Goal: Task Accomplishment & Management: Manage account settings

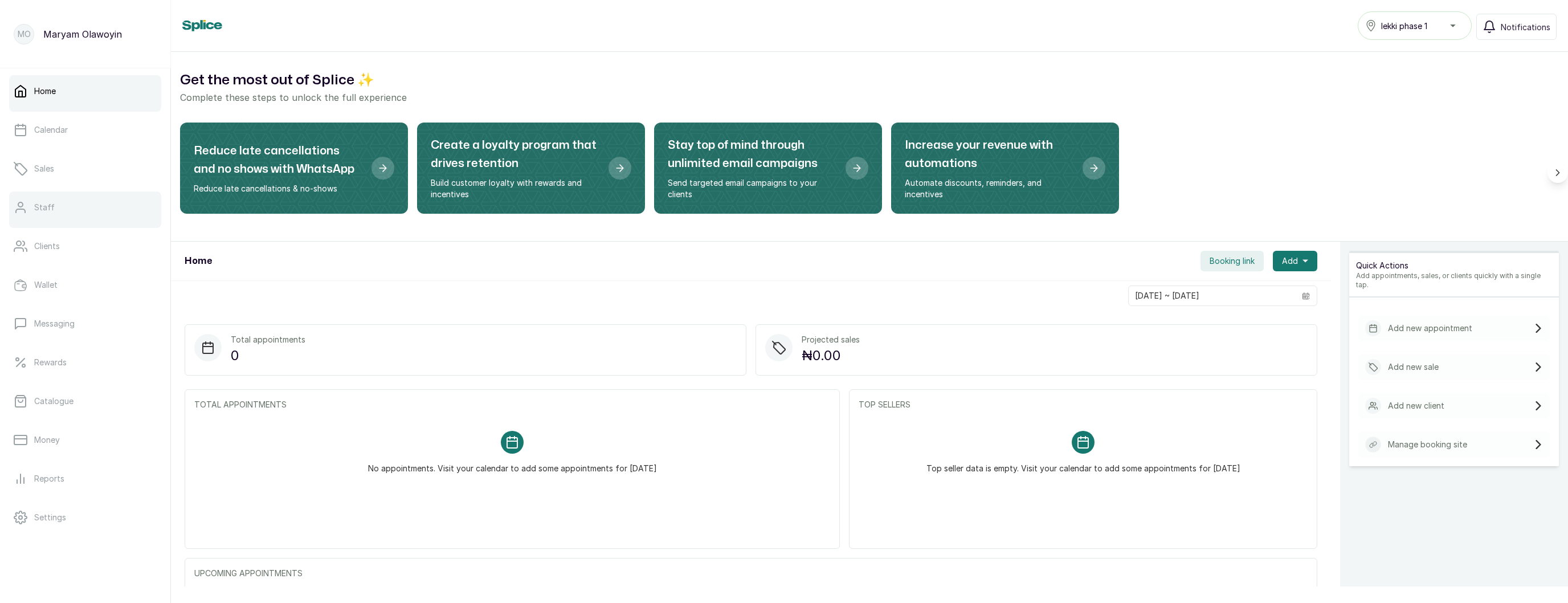
click at [51, 215] on link "Staff" at bounding box center [85, 208] width 152 height 32
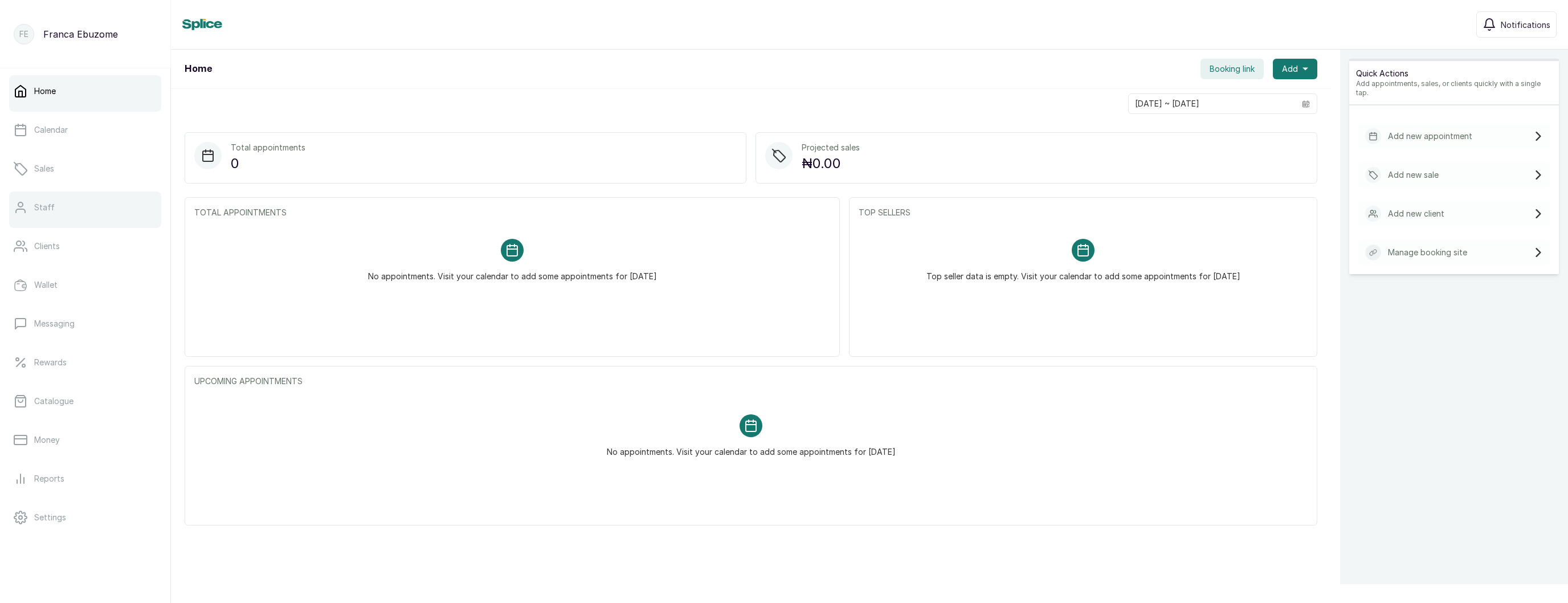
click at [43, 203] on p "Staff" at bounding box center [44, 207] width 21 height 12
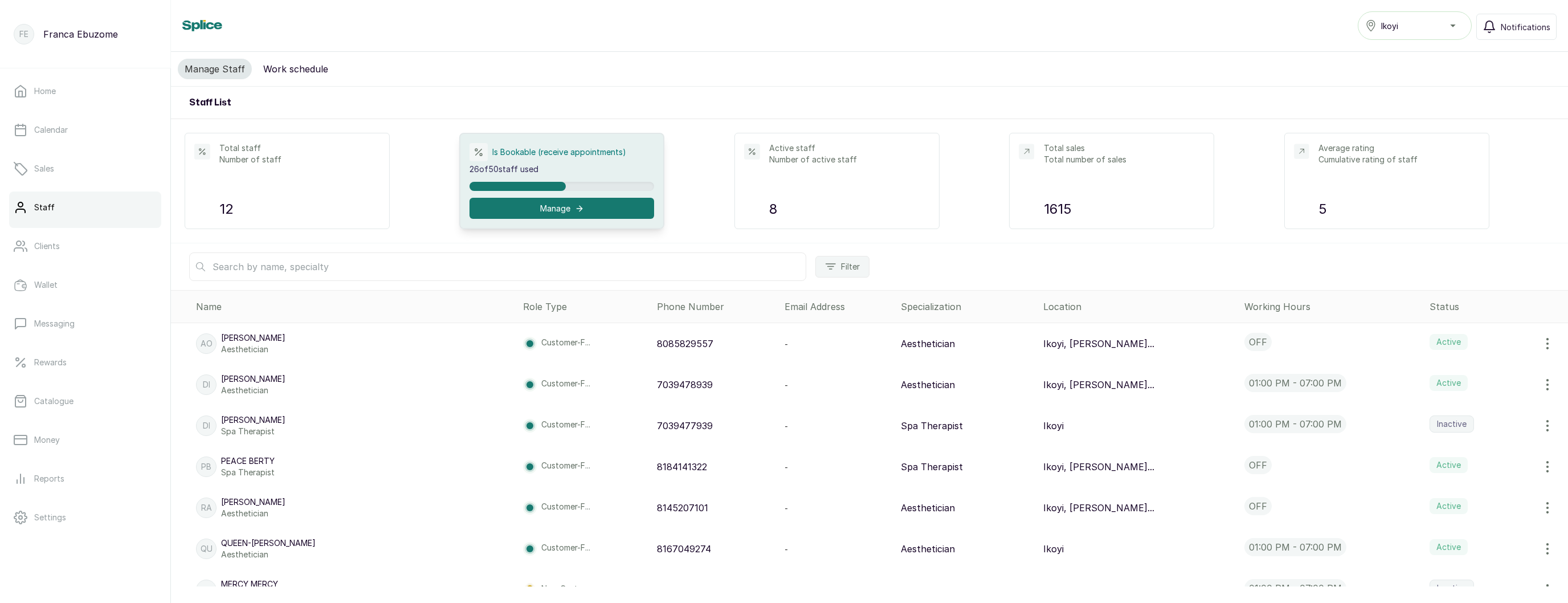
click at [1552, 549] on icon "button" at bounding box center [1547, 549] width 13 height 13
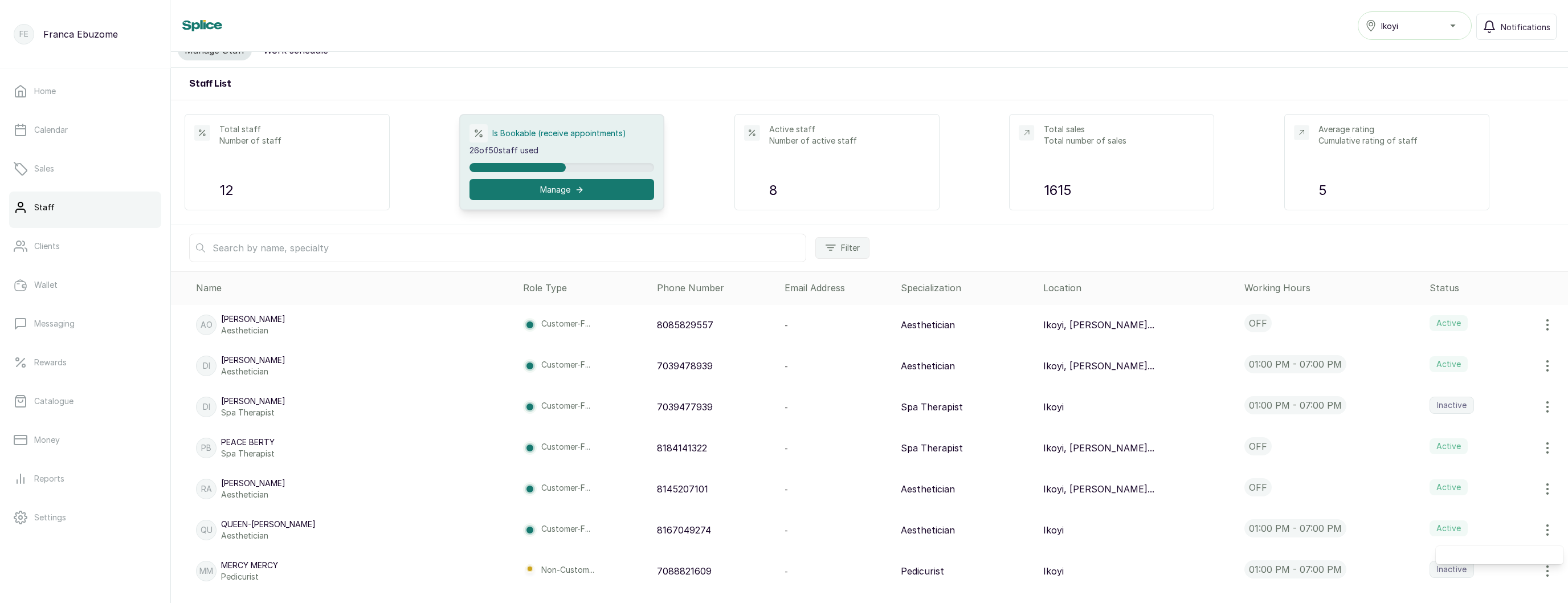
scroll to position [12, 0]
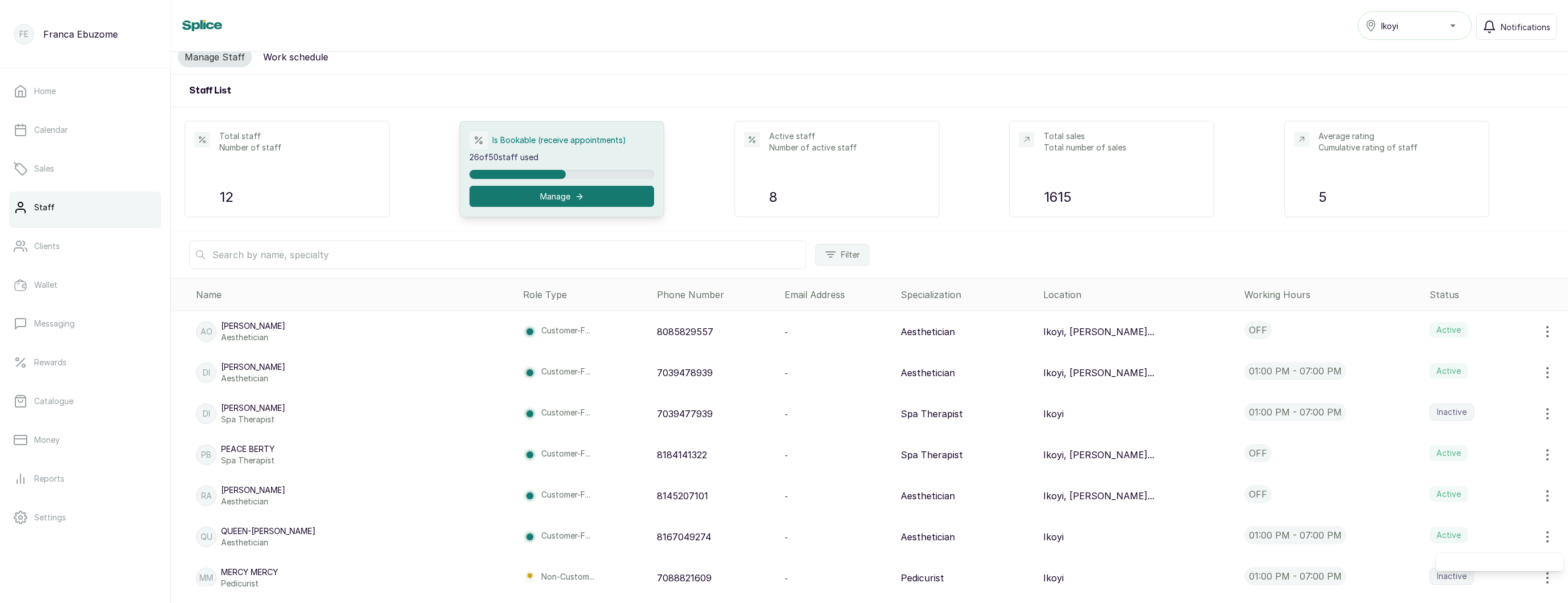
click at [1506, 558] on div at bounding box center [1500, 562] width 128 height 18
click at [1506, 557] on div at bounding box center [1500, 562] width 128 height 18
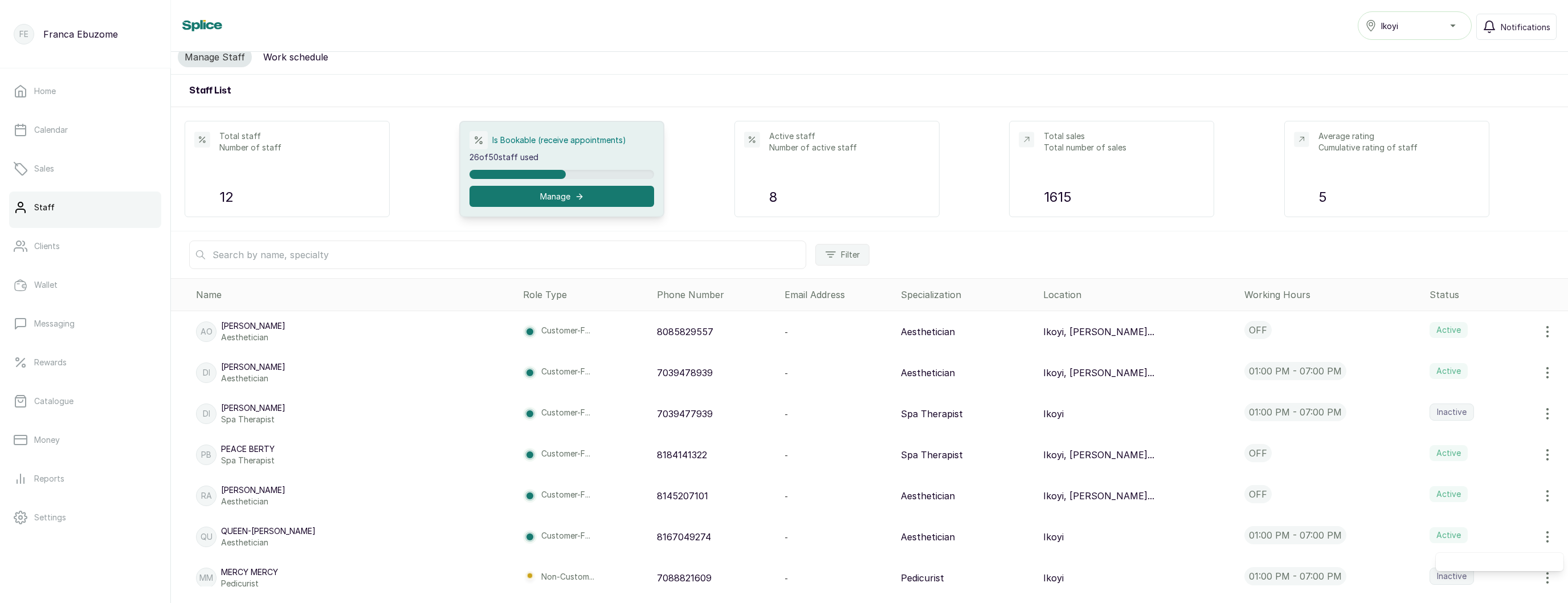
click at [1506, 557] on div at bounding box center [1500, 562] width 128 height 18
click at [306, 537] on p "Aesthetician" at bounding box center [268, 543] width 94 height 12
click at [307, 531] on p "Queen-[PERSON_NAME]" at bounding box center [268, 531] width 94 height 12
click at [309, 529] on p "Queen-[PERSON_NAME]" at bounding box center [268, 531] width 94 height 12
click at [279, 54] on button "Work schedule" at bounding box center [295, 57] width 79 height 21
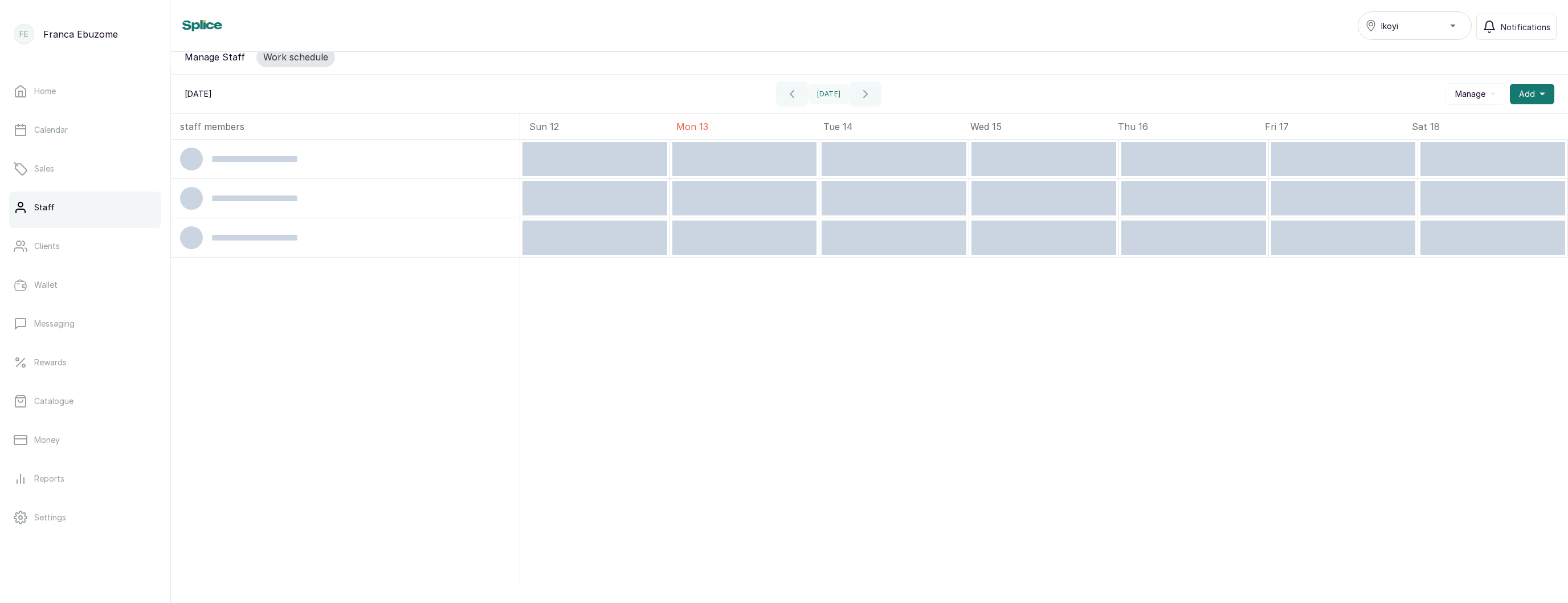
click at [1397, 31] on div "Ikoyi" at bounding box center [1415, 26] width 99 height 13
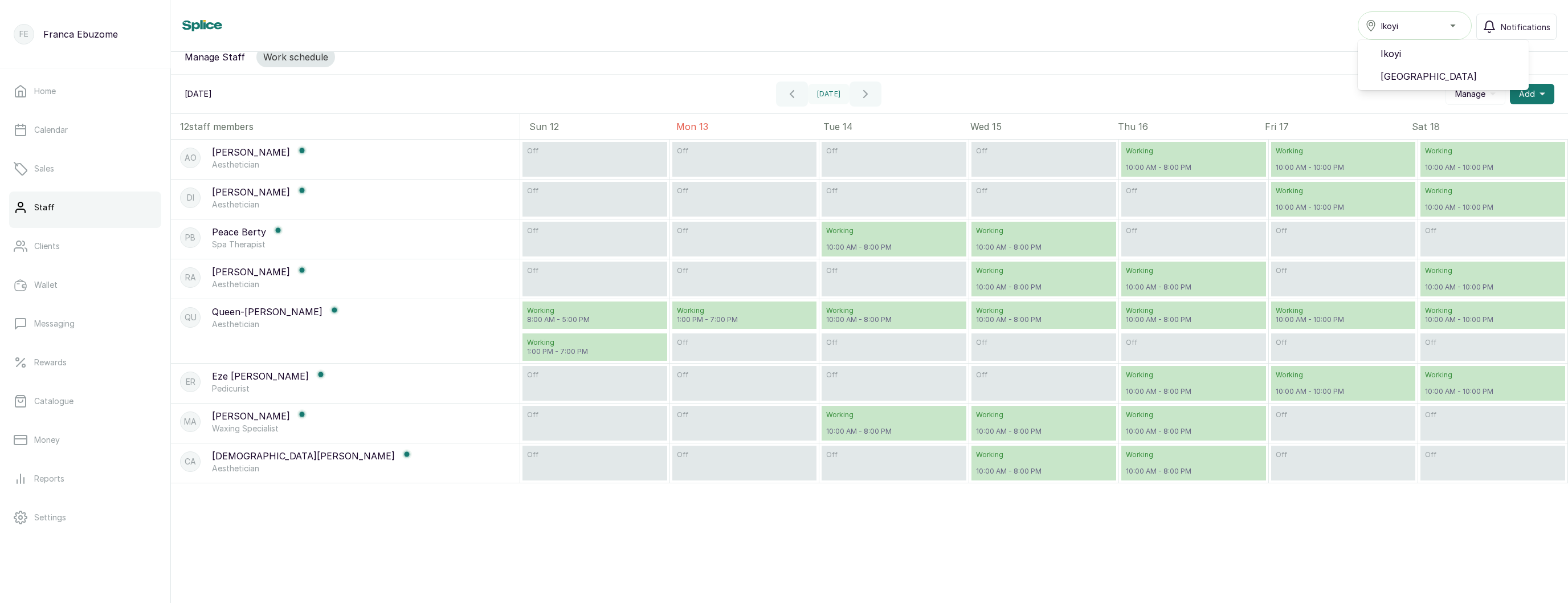
click at [1242, 42] on div "Staff Ikoyi Ikoyi Victoria Island Notifications" at bounding box center [869, 26] width 1397 height 52
click at [209, 55] on button "Manage Staff" at bounding box center [215, 57] width 74 height 21
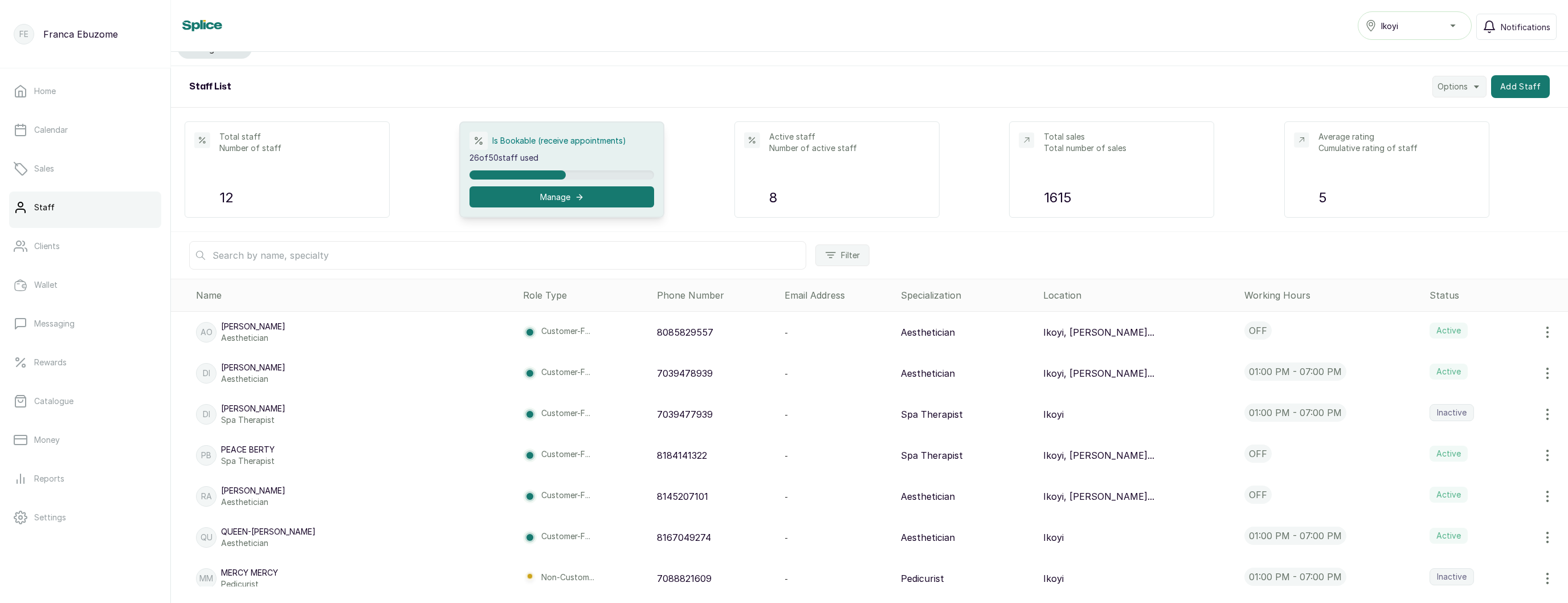
scroll to position [141, 0]
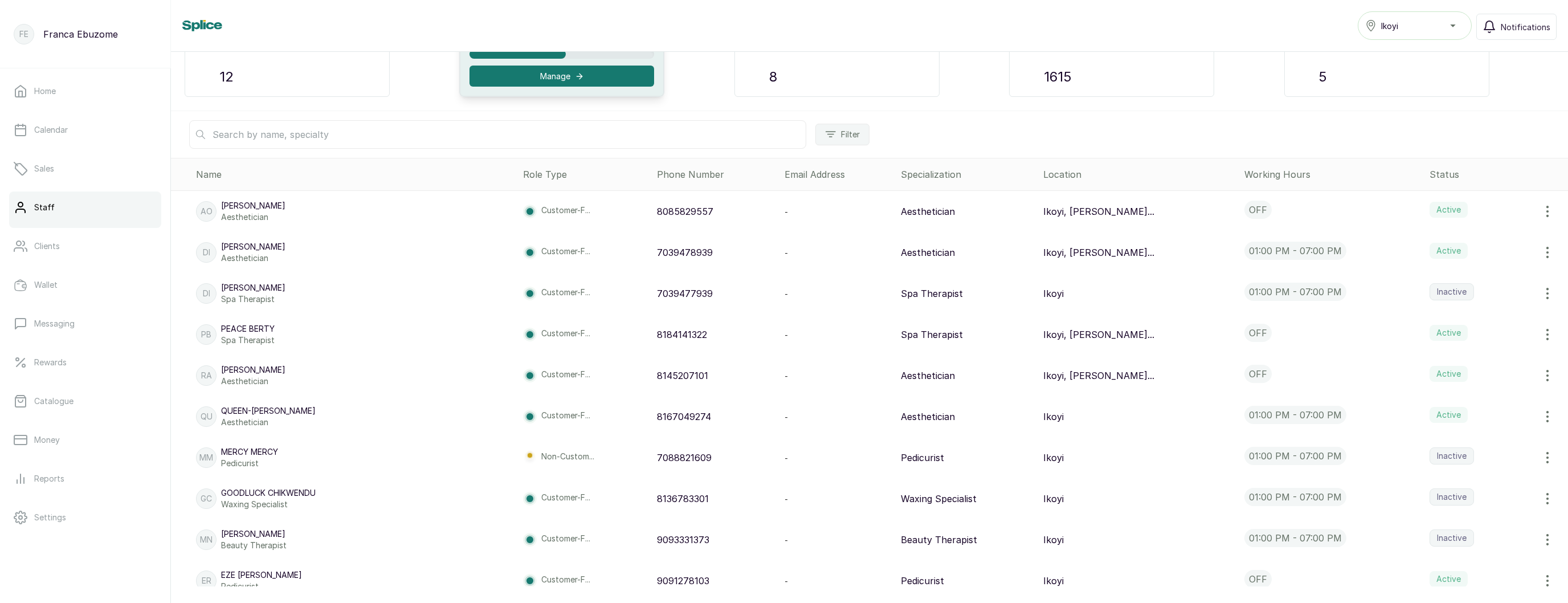
click at [1548, 413] on icon "button" at bounding box center [1547, 417] width 13 height 13
click at [1475, 516] on span "View" at bounding box center [1474, 517] width 21 height 13
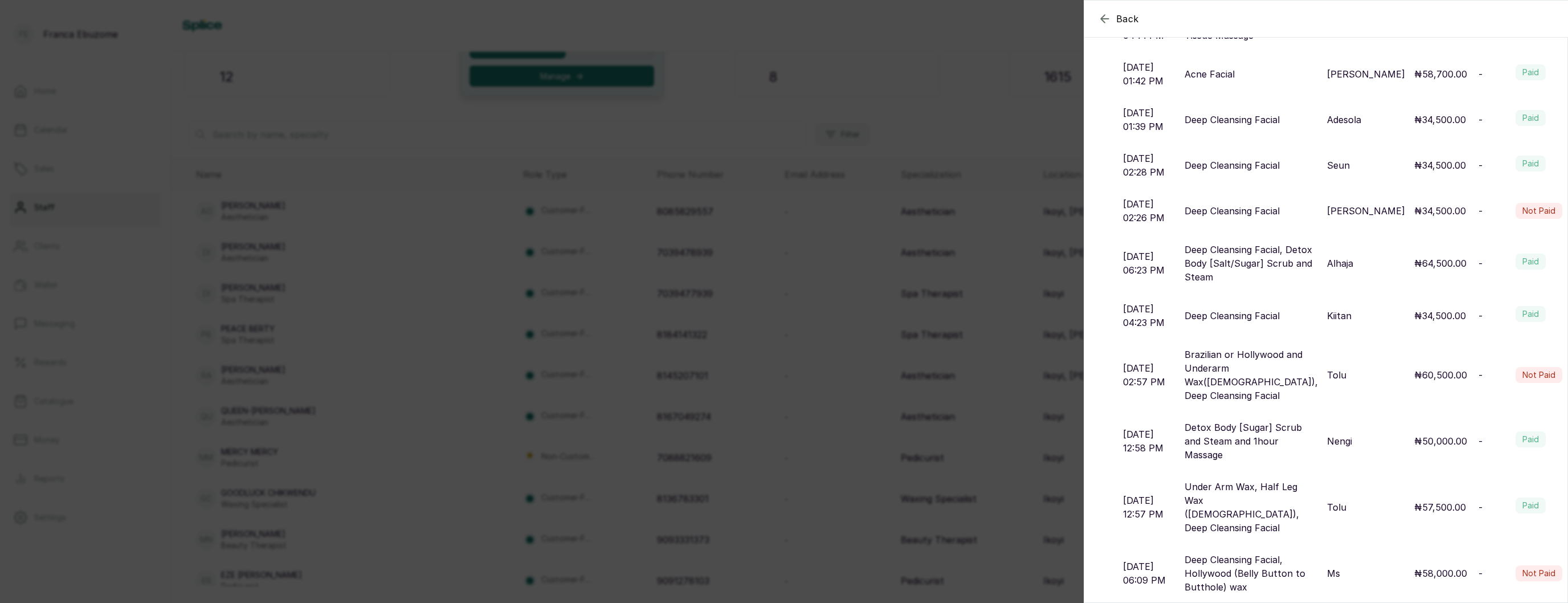
scroll to position [1766, 0]
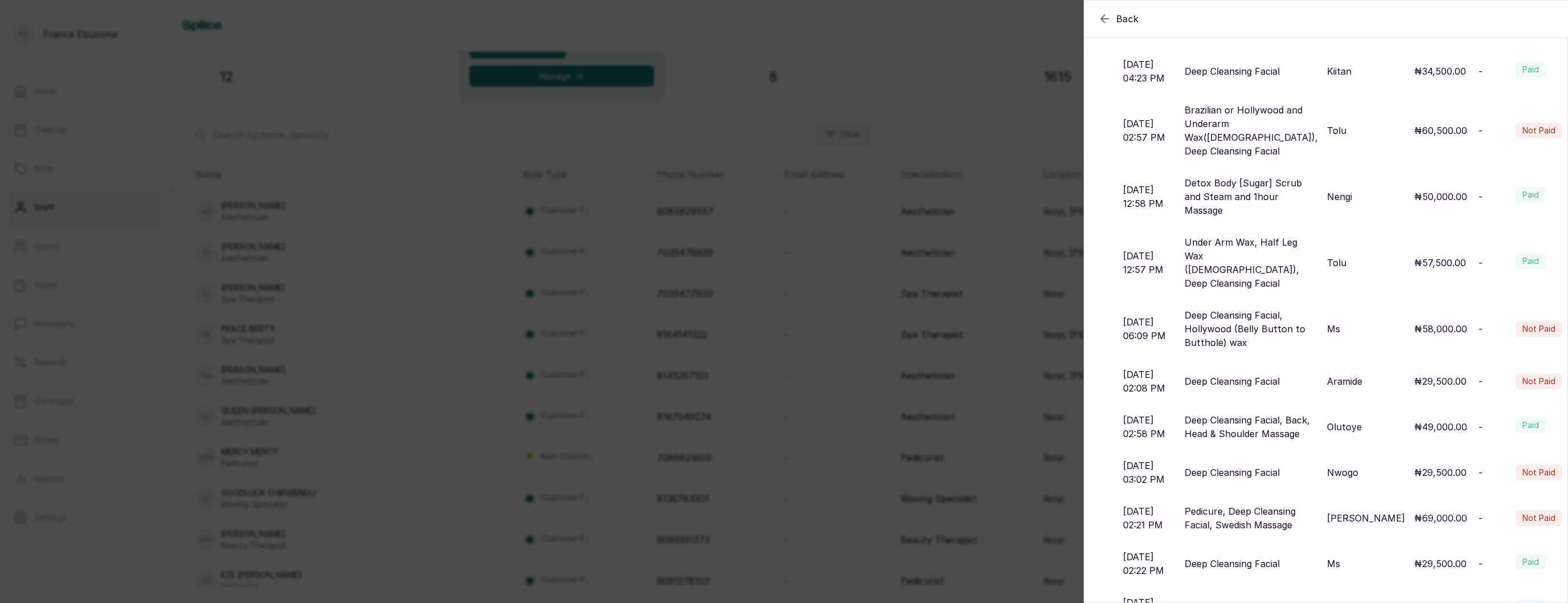
click at [793, 323] on div "Back QU Queen-[PERSON_NAME] Aesthetician Edit Personal information First name Q…" at bounding box center [784, 302] width 1568 height 603
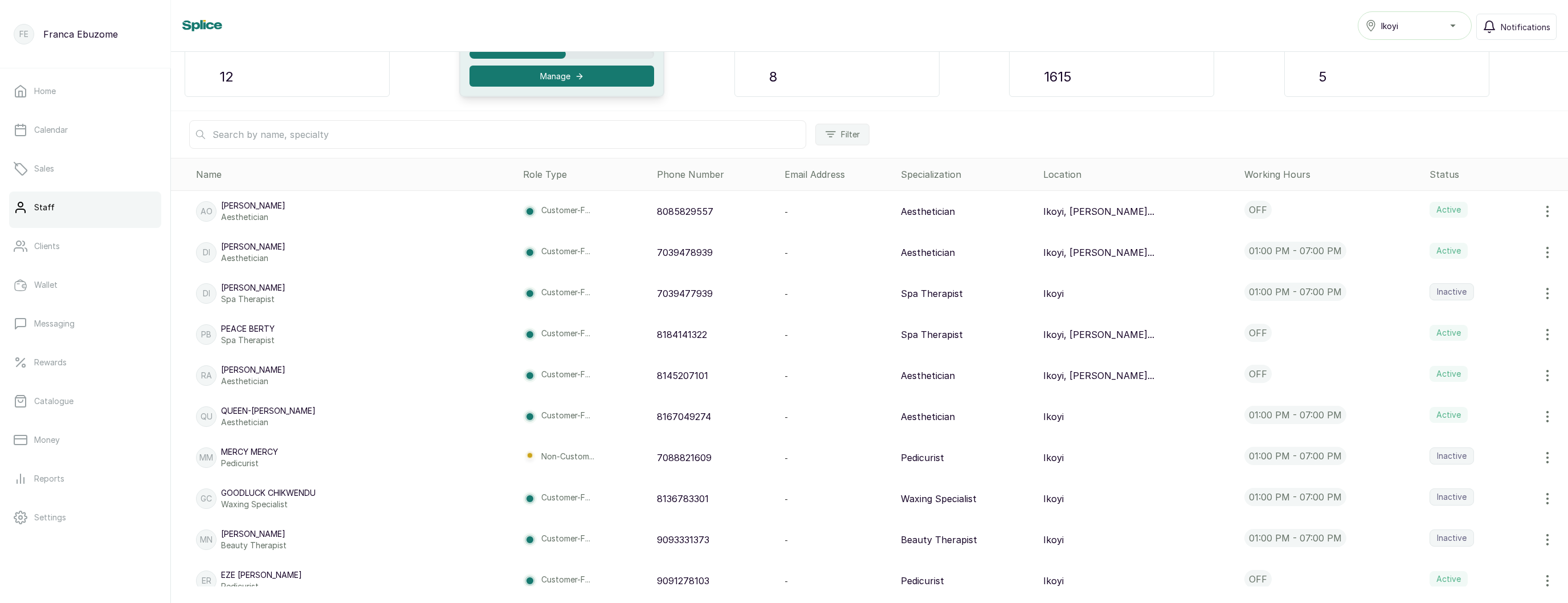
scroll to position [237, 0]
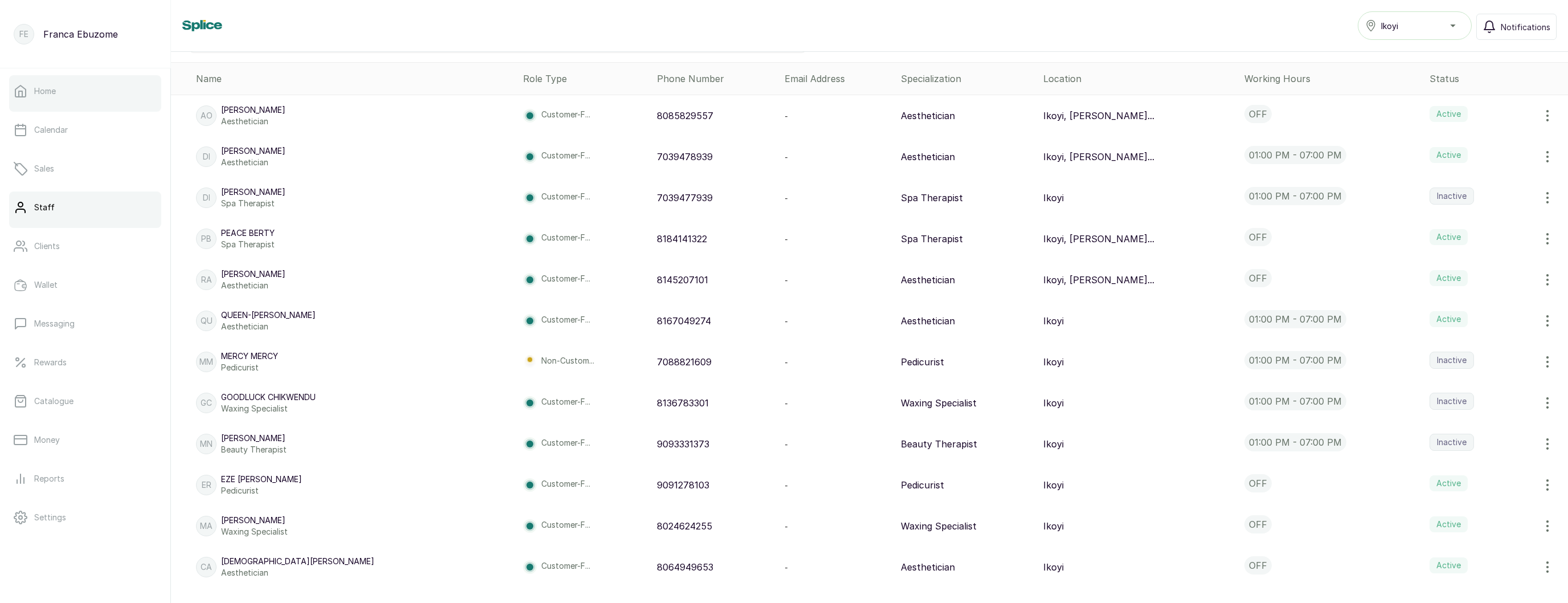
click at [75, 91] on link "Home" at bounding box center [85, 91] width 152 height 32
